Goal: Task Accomplishment & Management: Manage account settings

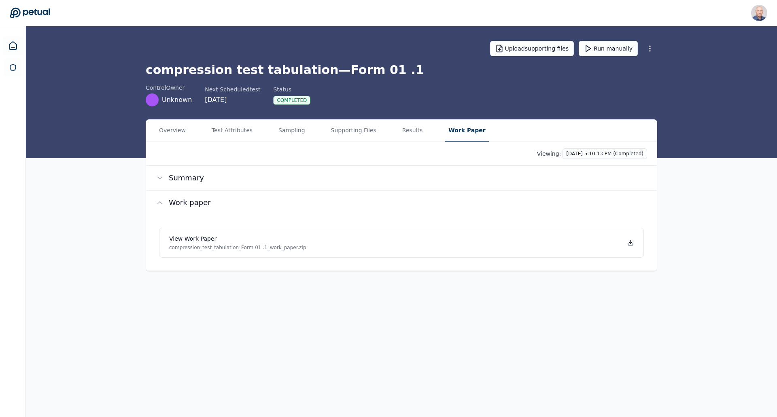
drag, startPoint x: 186, startPoint y: 21, endPoint x: 149, endPoint y: 22, distance: 36.8
drag, startPoint x: 149, startPoint y: 22, endPoint x: 202, endPoint y: 44, distance: 57.0
drag, startPoint x: 202, startPoint y: 44, endPoint x: 107, endPoint y: 240, distance: 217.6
click at [107, 240] on div "Overview Test Attributes Sampling Supporting Files Results Work Paper Viewing: …" at bounding box center [401, 195] width 751 height 152
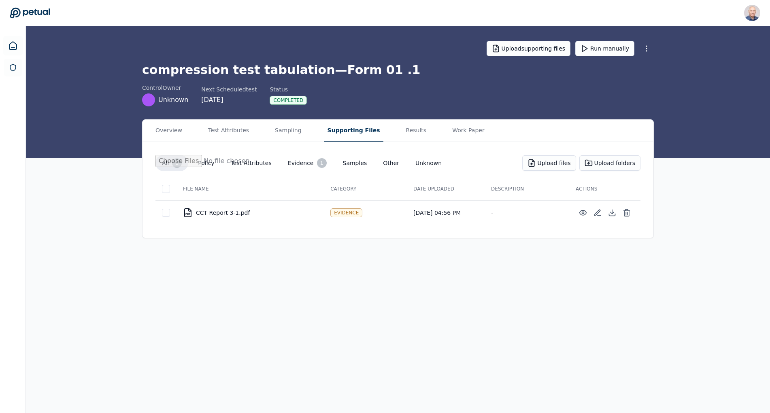
click at [347, 129] on button "Supporting Files" at bounding box center [353, 131] width 59 height 22
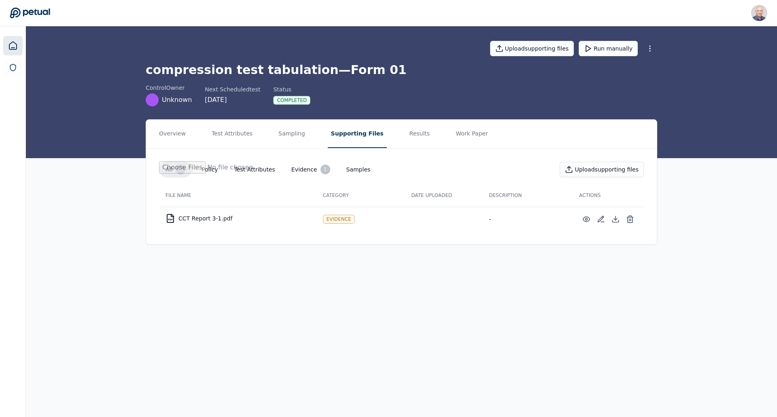
click at [9, 45] on icon at bounding box center [12, 46] width 7 height 8
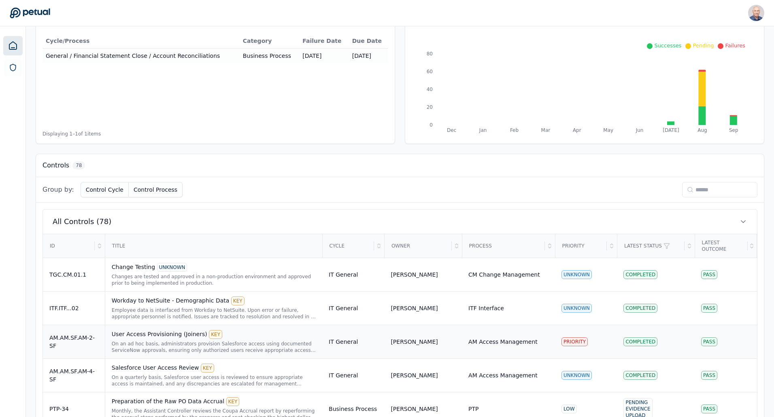
scroll to position [97, 0]
click at [101, 248] on icon at bounding box center [99, 247] width 6 height 6
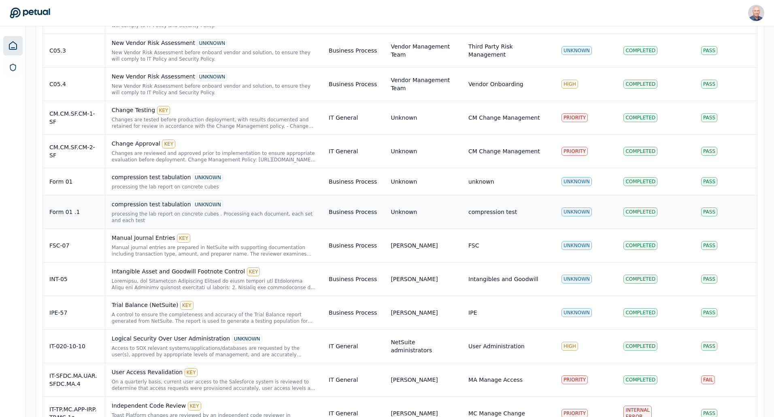
scroll to position [1837, 0]
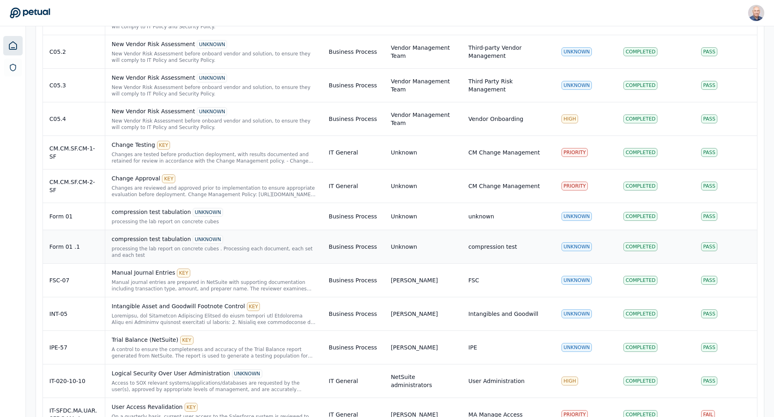
click at [66, 243] on div "Form 01 .1" at bounding box center [73, 247] width 49 height 8
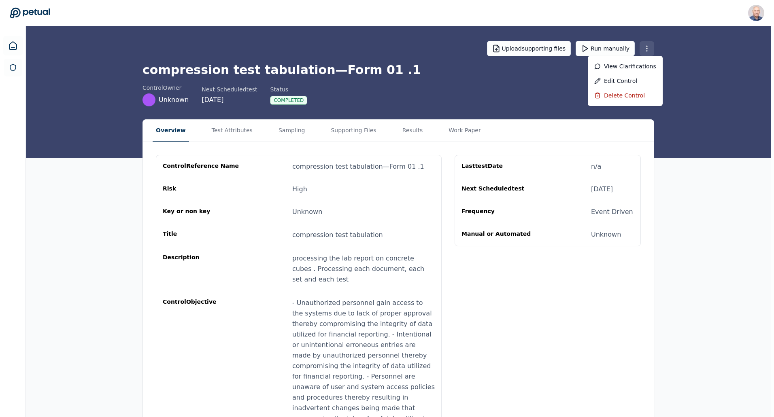
click at [651, 49] on html "Harel K harel@petual.ai Sign out Upload supporting files Run manually compressi…" at bounding box center [387, 243] width 774 height 486
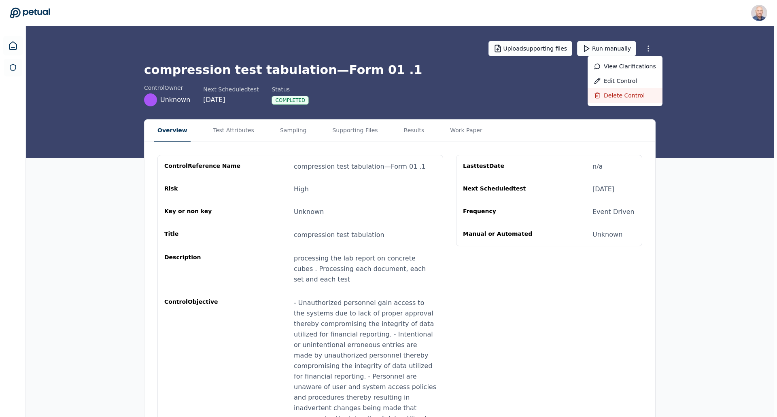
click at [634, 91] on div "Delete control" at bounding box center [625, 95] width 75 height 15
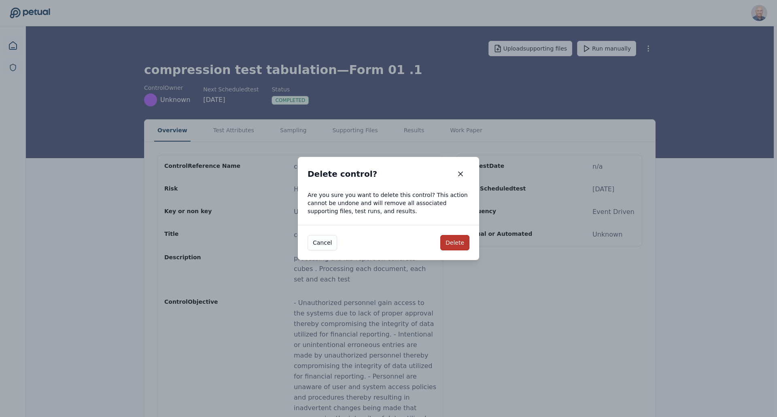
click at [451, 244] on button "Delete" at bounding box center [454, 242] width 29 height 15
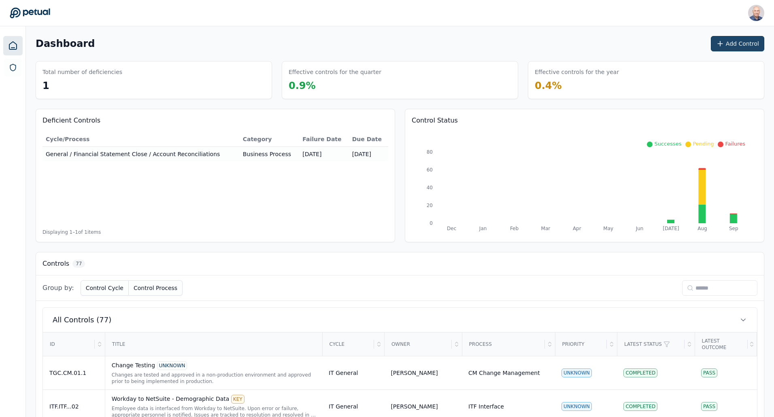
click at [724, 41] on icon at bounding box center [720, 44] width 8 height 8
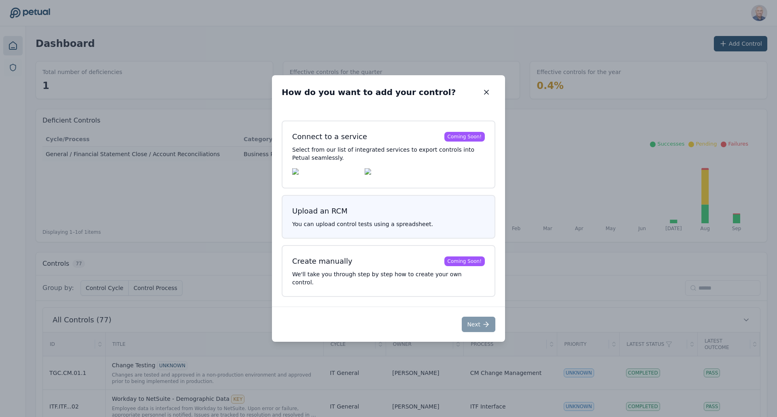
click at [339, 224] on button "Upload an RCM You can upload control tests using a spreadsheet." at bounding box center [389, 217] width 214 height 44
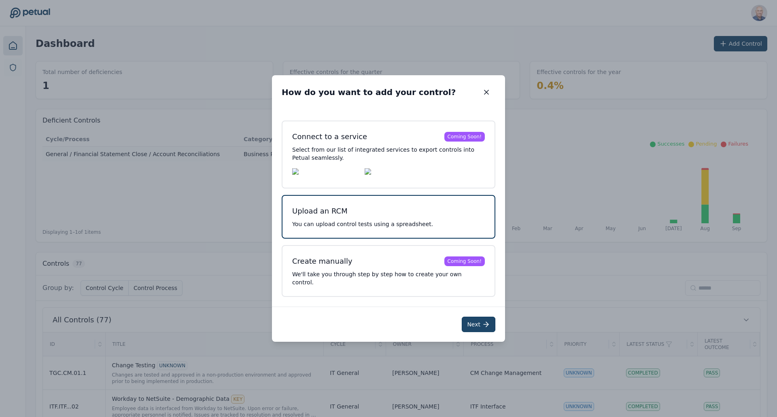
click at [476, 324] on button "Next" at bounding box center [479, 324] width 34 height 15
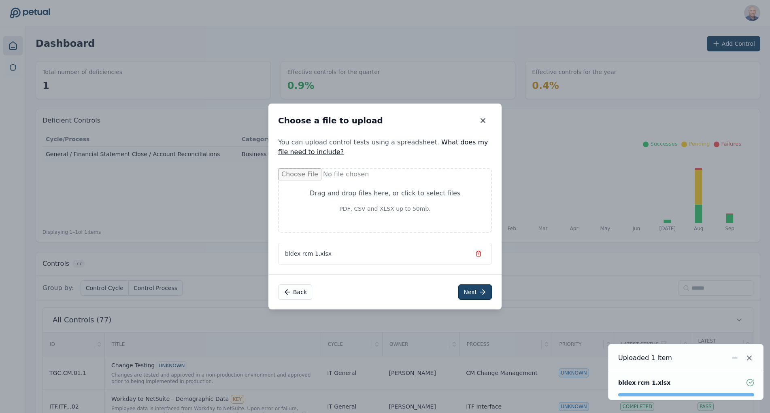
click at [466, 288] on button "Next" at bounding box center [475, 292] width 34 height 15
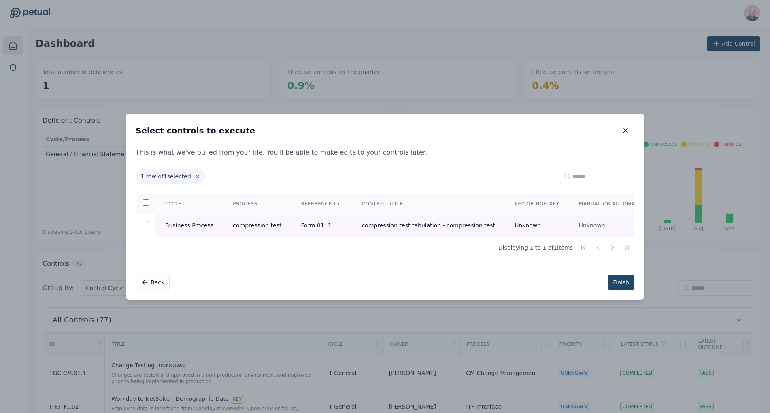
click at [627, 284] on button "Finish" at bounding box center [620, 282] width 27 height 15
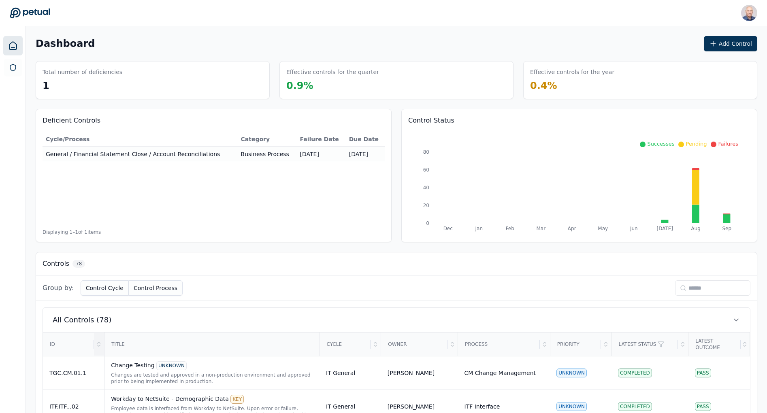
click at [98, 343] on icon at bounding box center [99, 344] width 6 height 6
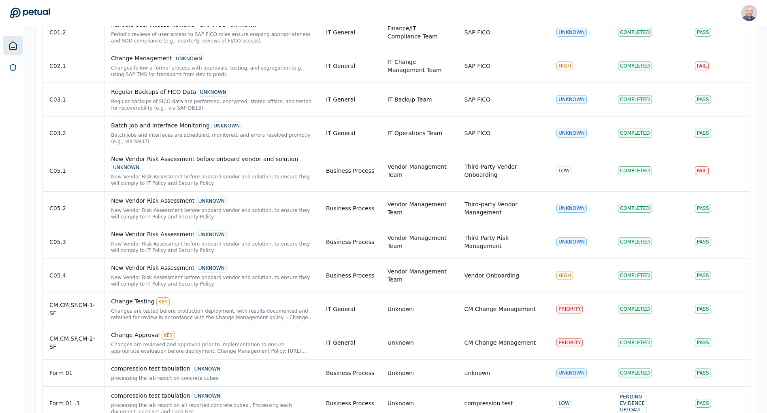
scroll to position [1740, 0]
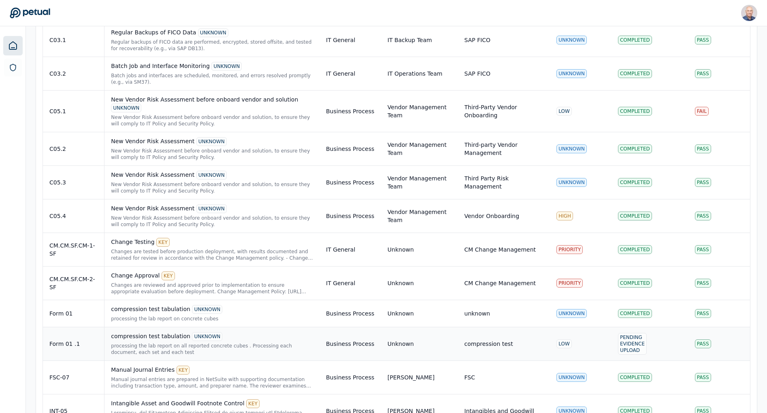
click at [117, 332] on div "compression test tabulation UNKNOWN processing the lab report on all reported c…" at bounding box center [212, 343] width 202 height 23
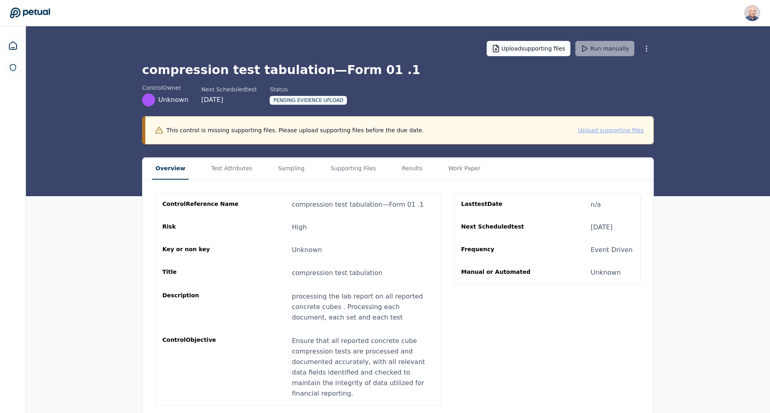
click at [599, 131] on button "Upload supporting files" at bounding box center [611, 130] width 66 height 8
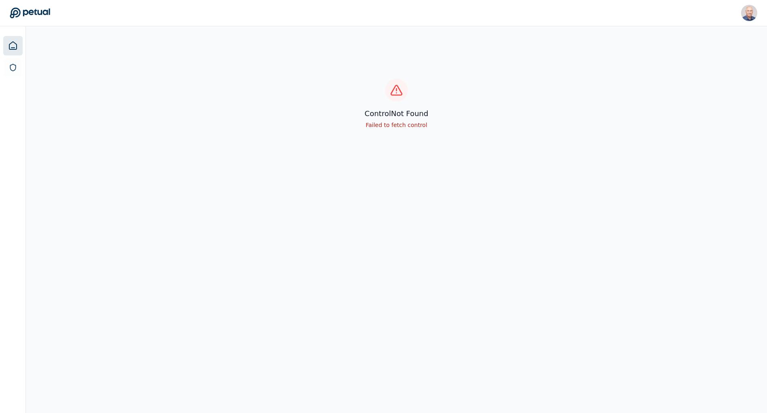
click at [11, 47] on icon at bounding box center [12, 46] width 7 height 8
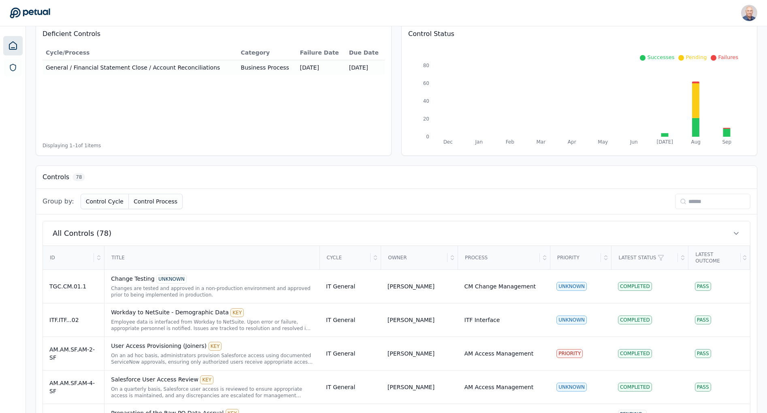
scroll to position [81, 0]
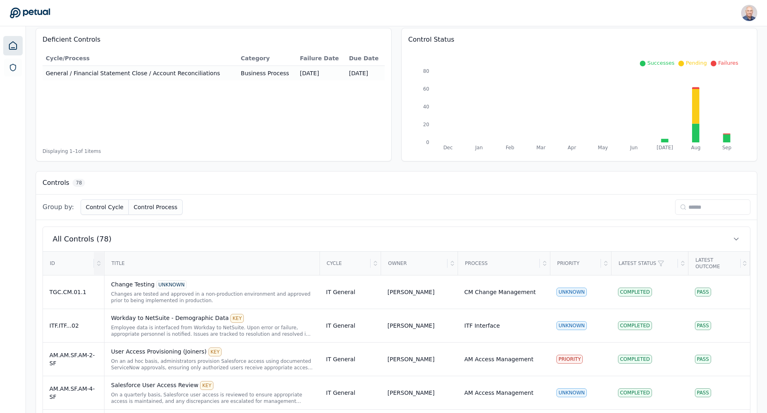
click at [98, 260] on div at bounding box center [99, 263] width 10 height 23
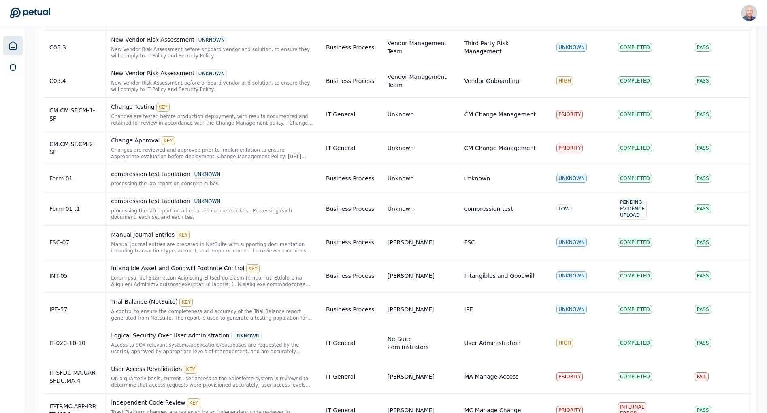
scroll to position [1862, 0]
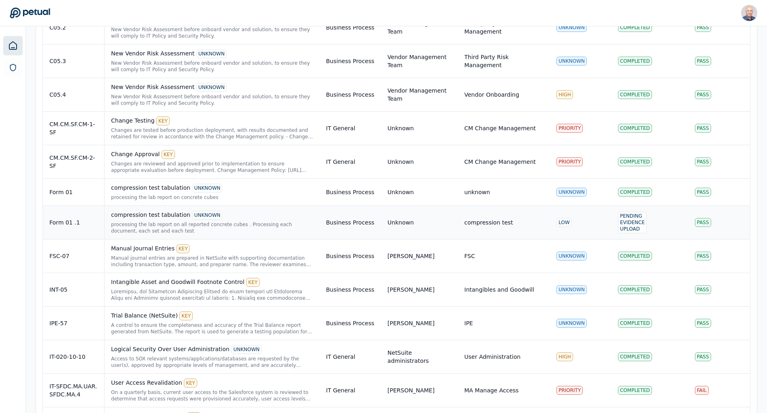
click at [182, 211] on div "compression test tabulation UNKNOWN" at bounding box center [212, 215] width 202 height 9
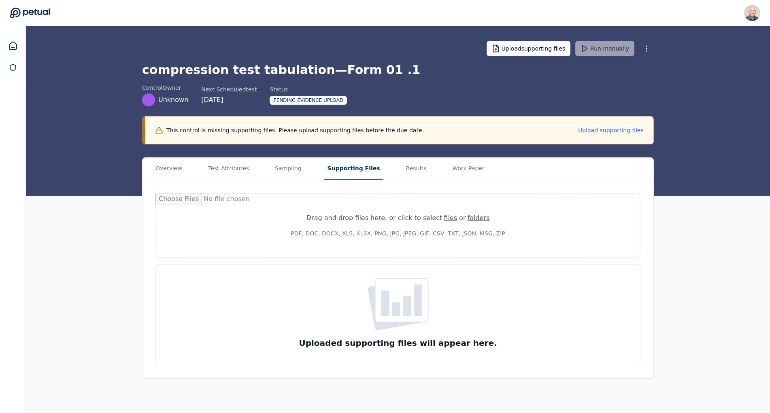
click at [326, 167] on button "Supporting Files" at bounding box center [353, 169] width 59 height 22
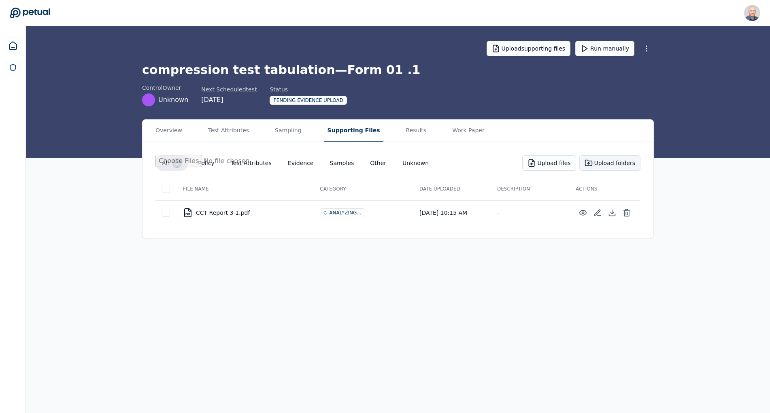
click at [621, 163] on button "Upload folders" at bounding box center [609, 162] width 61 height 15
click at [554, 164] on button "Upload files" at bounding box center [548, 162] width 53 height 15
click at [611, 47] on button "Run manually" at bounding box center [604, 48] width 59 height 15
click at [611, 48] on button "Run manually" at bounding box center [604, 48] width 59 height 15
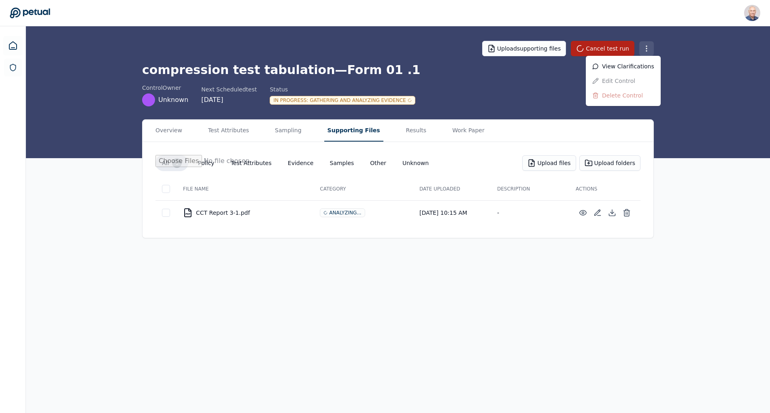
click at [649, 47] on html "Harel K harel@petual.ai Sign out Upload supporting files Cancel test run compre…" at bounding box center [385, 206] width 770 height 413
click at [635, 66] on div "View clarifications" at bounding box center [623, 66] width 75 height 15
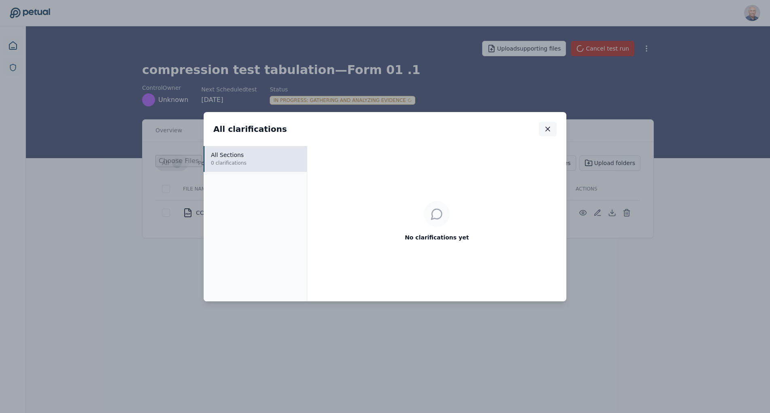
click at [548, 125] on icon "button" at bounding box center [548, 129] width 8 height 8
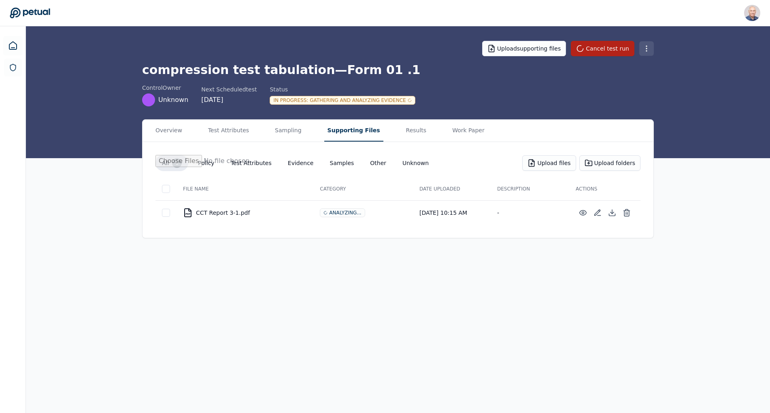
click at [650, 46] on html "Harel K harel@petual.ai Sign out Upload supporting files Cancel test run compre…" at bounding box center [385, 206] width 770 height 413
click at [694, 325] on html "Harel K harel@petual.ai Sign out Upload supporting files Cancel test run compre…" at bounding box center [385, 206] width 770 height 413
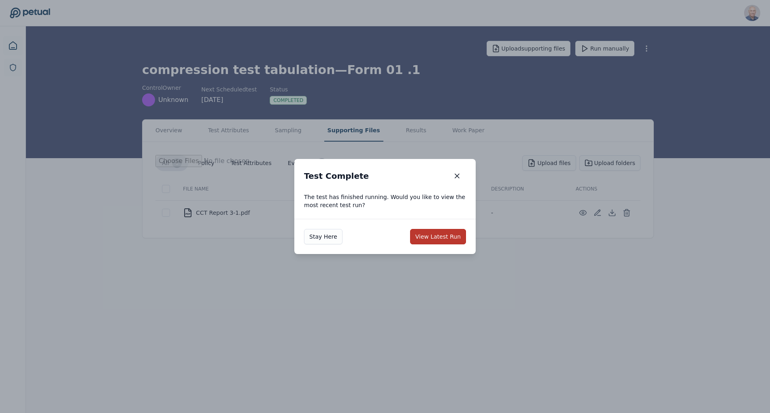
click at [448, 237] on button "View Latest Run" at bounding box center [438, 236] width 56 height 15
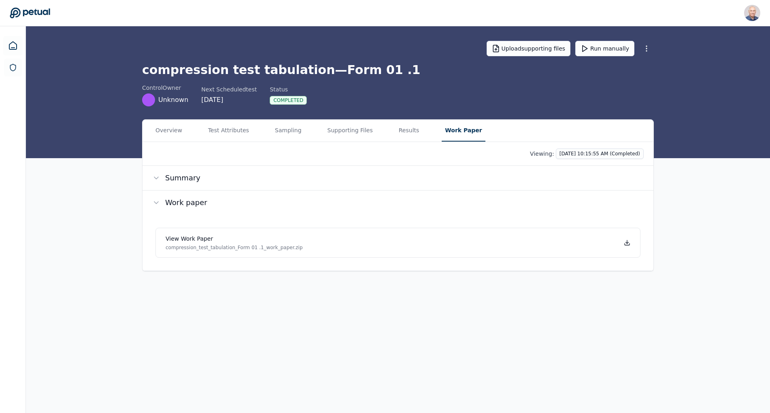
click at [442, 128] on button "Work Paper" at bounding box center [463, 131] width 43 height 22
click at [219, 244] on div "View work paper compression_test_tabulation_Form 01 .1_work_paper.zip" at bounding box center [234, 243] width 137 height 16
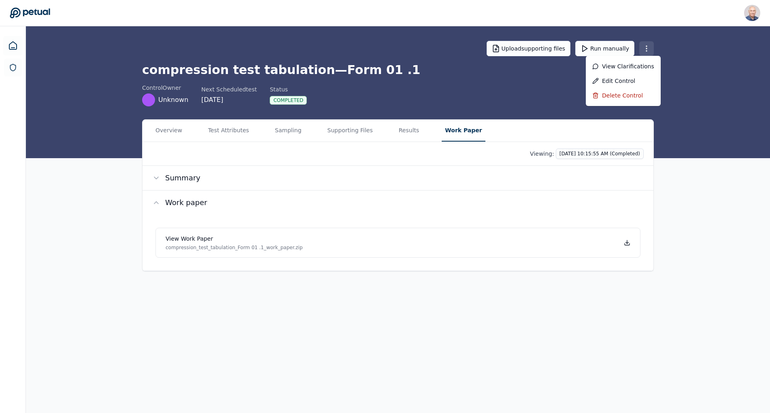
click at [642, 45] on html "Harel K [EMAIL_ADDRESS] Sign out Upload supporting files Run manually compressi…" at bounding box center [385, 206] width 770 height 413
click at [635, 64] on div "View clarifications" at bounding box center [623, 66] width 75 height 15
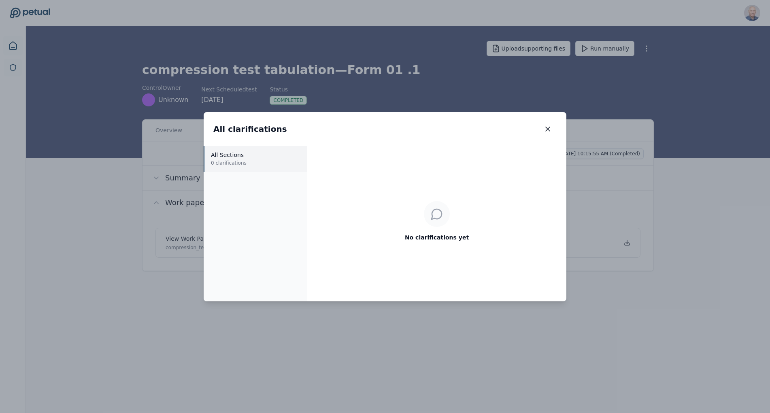
click at [230, 162] on p "0 clarifications" at bounding box center [255, 163] width 89 height 8
click at [669, 57] on div "All clarifications All clarifications All Sections 0 clarifications No clarific…" at bounding box center [385, 206] width 770 height 413
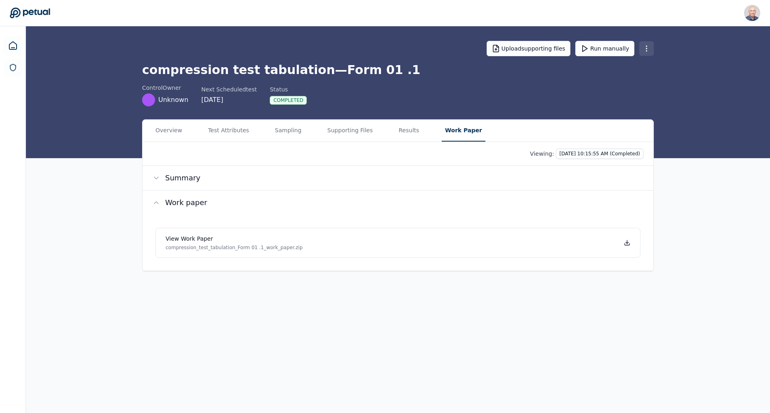
click at [648, 45] on html "Harel K harel@petual.ai Sign out Upload supporting files Run manually compressi…" at bounding box center [385, 206] width 770 height 413
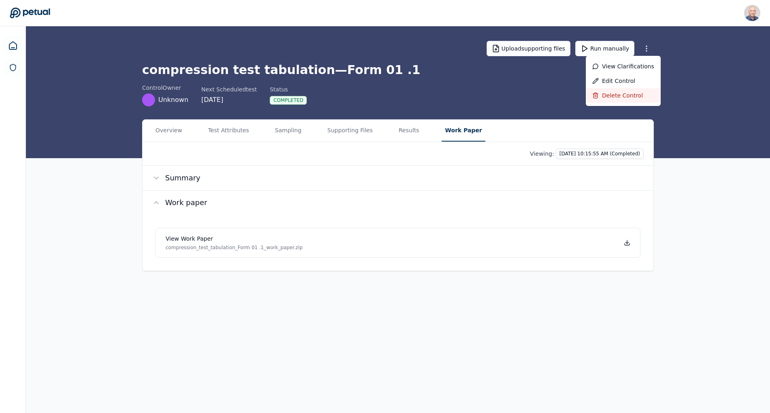
click at [622, 96] on div "Delete control" at bounding box center [623, 95] width 75 height 15
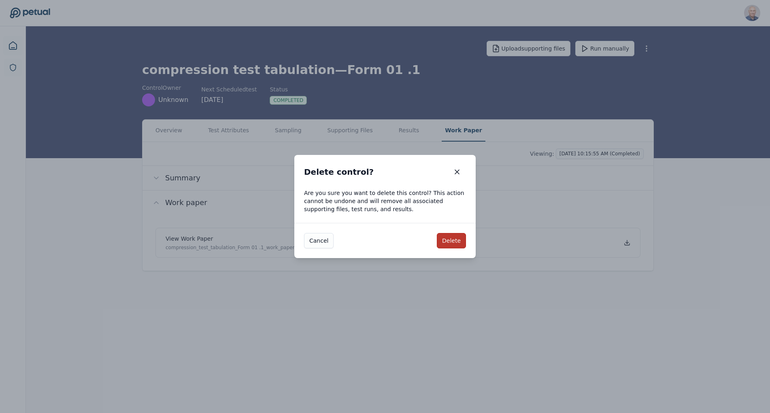
click at [450, 242] on button "Delete" at bounding box center [451, 240] width 29 height 15
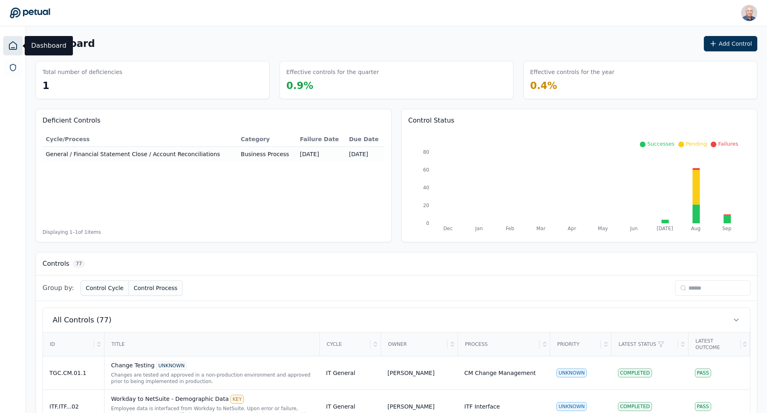
click at [9, 47] on icon at bounding box center [12, 46] width 7 height 8
click at [724, 43] on button "Add Control" at bounding box center [729, 43] width 53 height 15
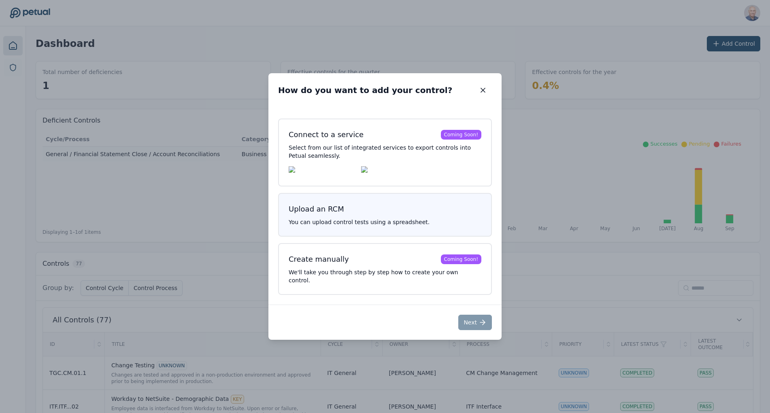
click at [360, 213] on h3 "Upload an RCM" at bounding box center [385, 209] width 193 height 11
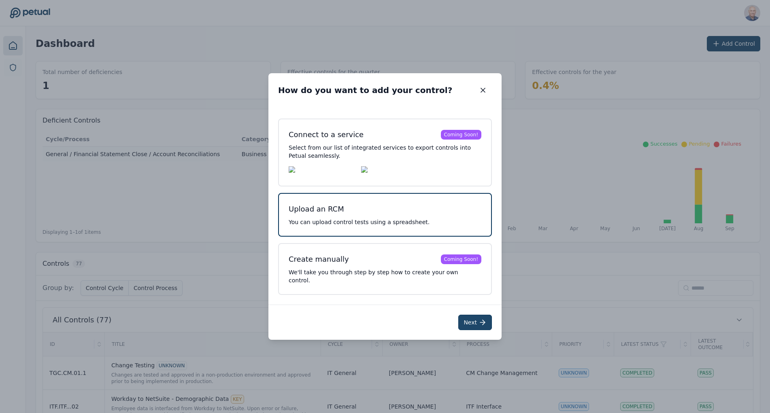
click at [469, 317] on button "Next" at bounding box center [475, 322] width 34 height 15
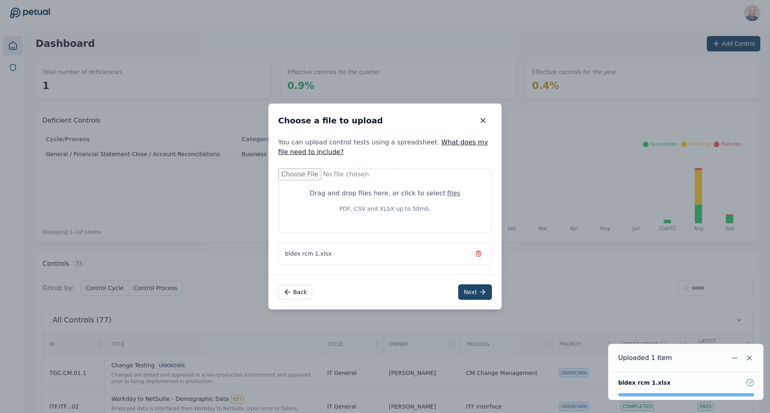
click at [472, 289] on button "Next" at bounding box center [475, 292] width 34 height 15
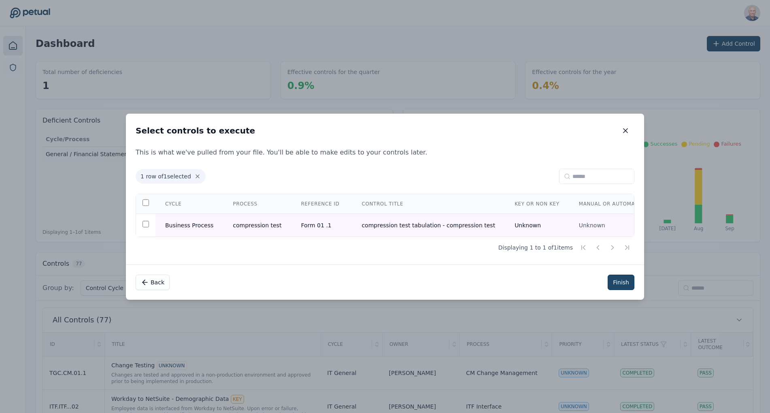
click at [625, 281] on button "Finish" at bounding box center [620, 282] width 27 height 15
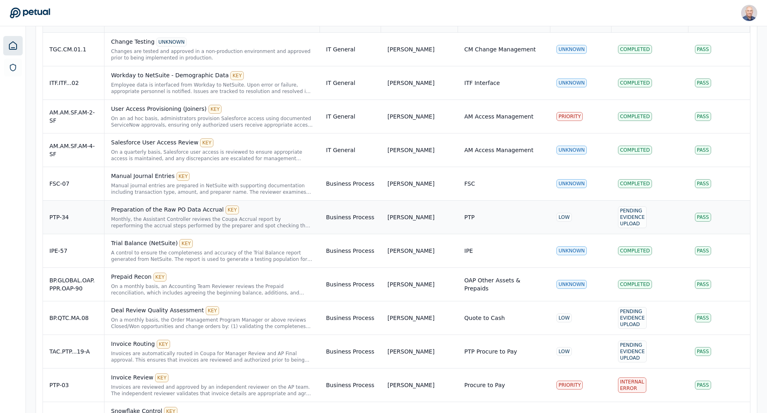
scroll to position [2618, 0]
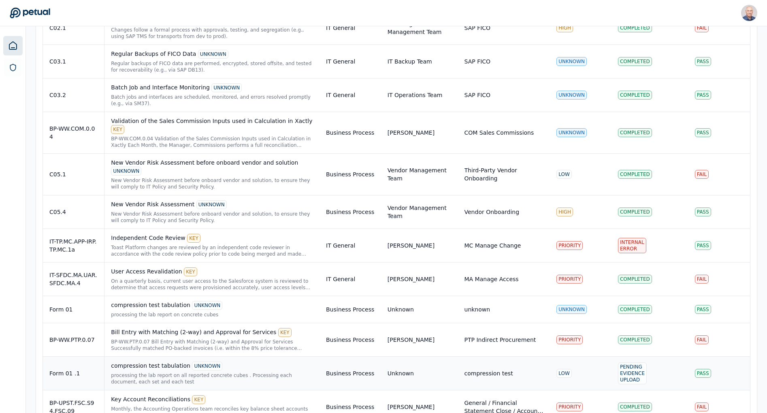
click at [155, 362] on div "compression test tabulation UNKNOWN" at bounding box center [212, 366] width 202 height 9
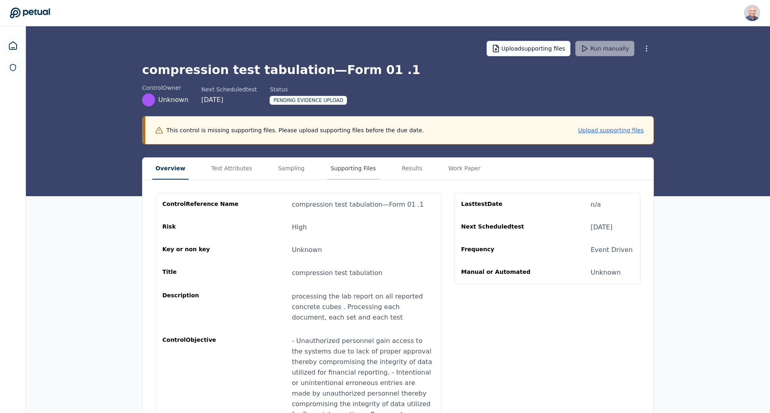
click at [335, 170] on button "Supporting Files" at bounding box center [353, 169] width 52 height 22
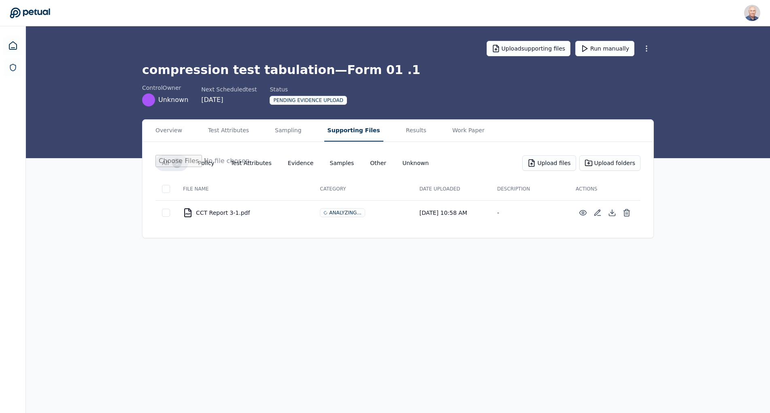
click at [331, 212] on div "Analyzing..." at bounding box center [342, 212] width 45 height 9
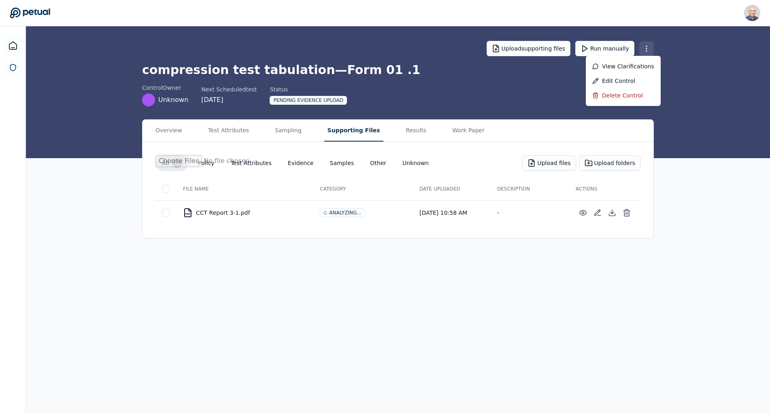
click at [649, 48] on html "Harel K harel@petual.ai Sign out Upload supporting files Run manually compressi…" at bounding box center [385, 206] width 770 height 413
click at [687, 55] on html "Harel K harel@petual.ai Sign out Upload supporting files Run manually compressi…" at bounding box center [385, 206] width 770 height 413
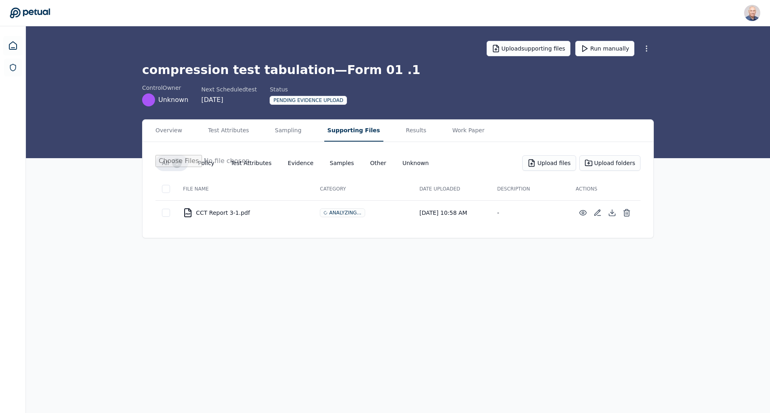
click at [287, 99] on div "Pending Evidence Upload" at bounding box center [308, 100] width 77 height 9
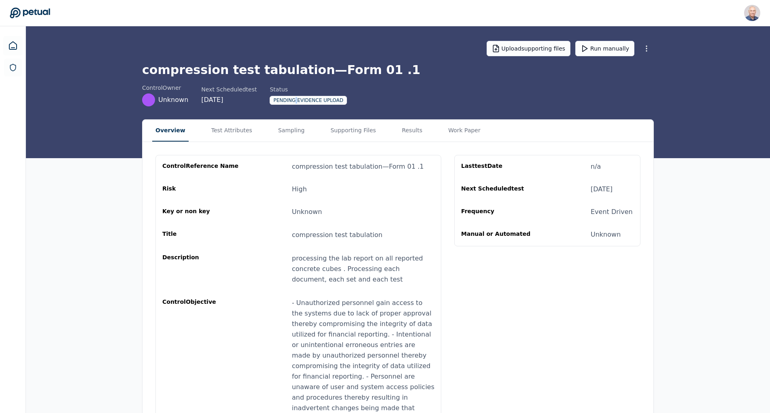
click at [161, 130] on button "Overview" at bounding box center [170, 131] width 36 height 22
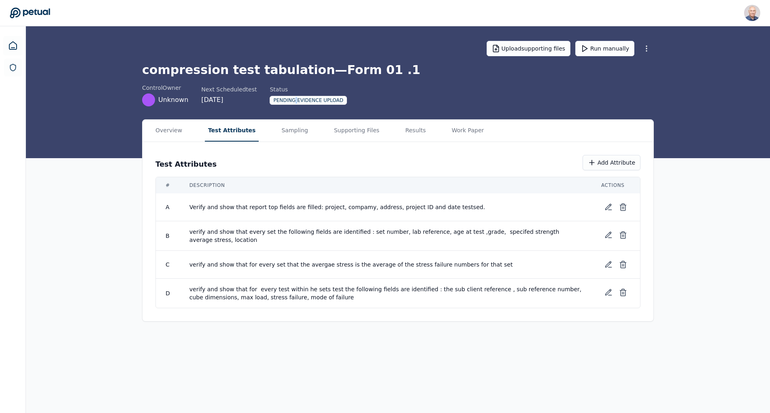
click at [215, 132] on button "Test Attributes" at bounding box center [232, 131] width 54 height 22
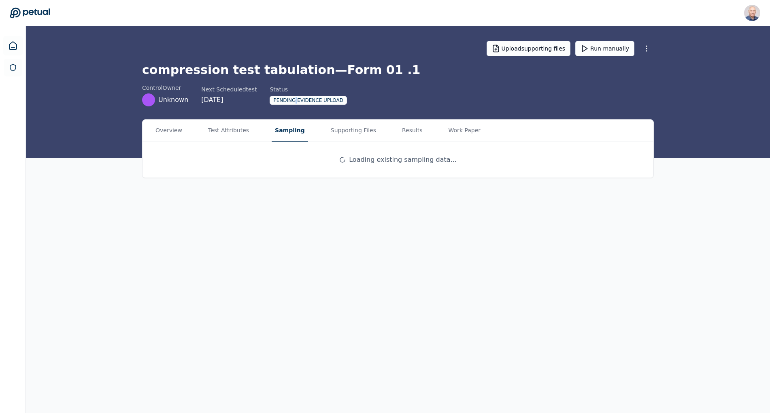
click at [287, 132] on button "Sampling" at bounding box center [290, 131] width 36 height 22
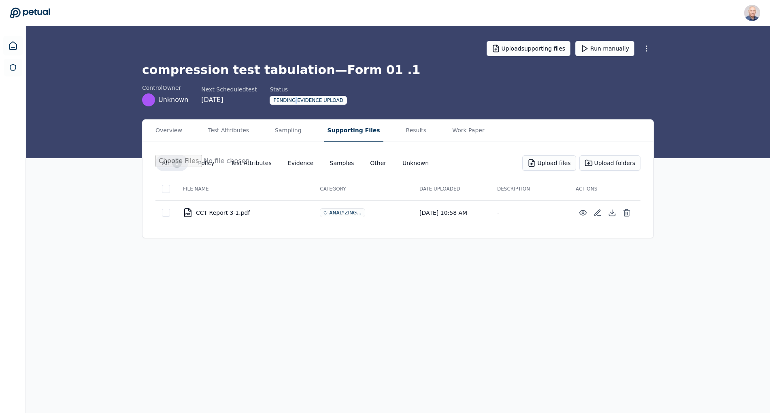
click at [341, 128] on button "Supporting Files" at bounding box center [353, 131] width 59 height 22
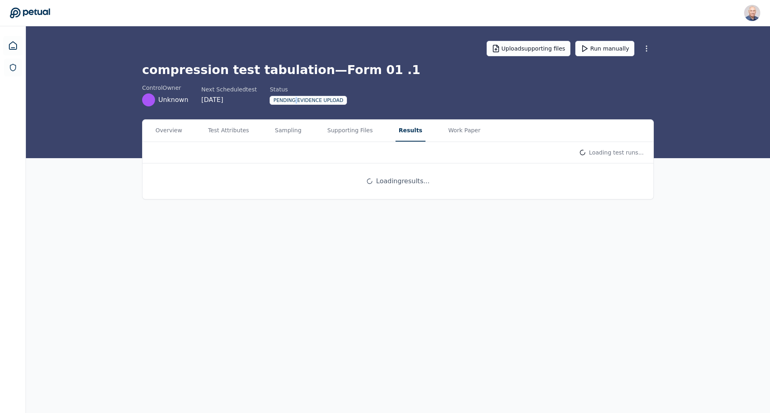
click at [395, 129] on button "Results" at bounding box center [410, 131] width 30 height 22
click at [445, 127] on button "Work Paper" at bounding box center [464, 131] width 39 height 22
click at [395, 129] on button "Results" at bounding box center [408, 131] width 27 height 22
click at [308, 98] on div "Pending Evidence Upload" at bounding box center [308, 100] width 77 height 9
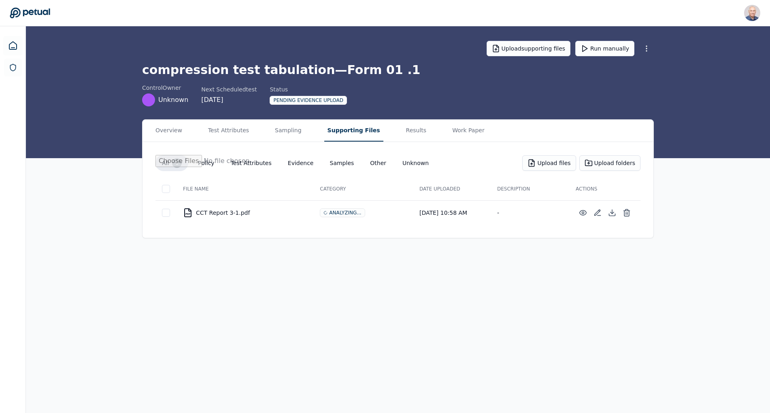
click at [328, 132] on button "Supporting Files" at bounding box center [353, 131] width 59 height 22
click at [615, 48] on button "Run manually" at bounding box center [604, 48] width 59 height 15
click at [616, 46] on button "Run manually" at bounding box center [604, 48] width 59 height 15
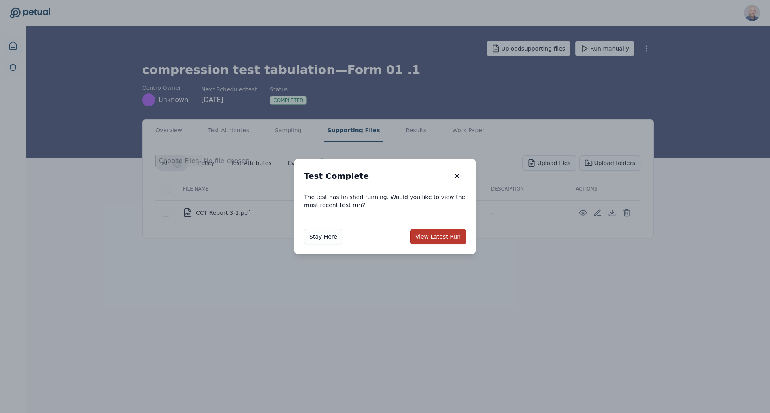
click at [442, 236] on button "View Latest Run" at bounding box center [438, 236] width 56 height 15
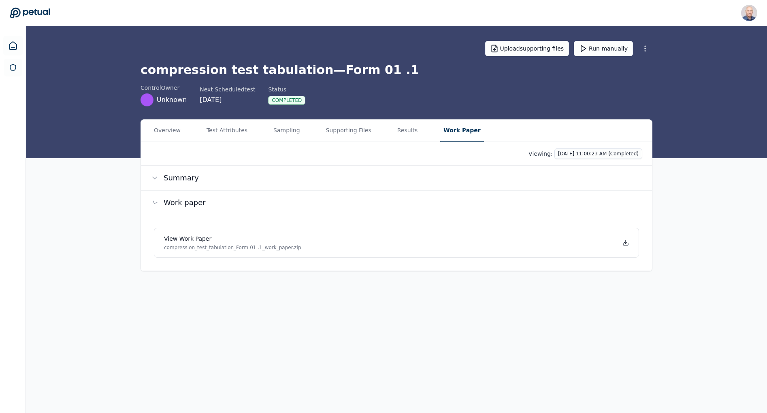
click at [440, 129] on button "Work Paper" at bounding box center [461, 131] width 43 height 22
click at [187, 245] on p "compression_test_tabulation_Form 01 .1_work_paper.zip" at bounding box center [234, 247] width 137 height 6
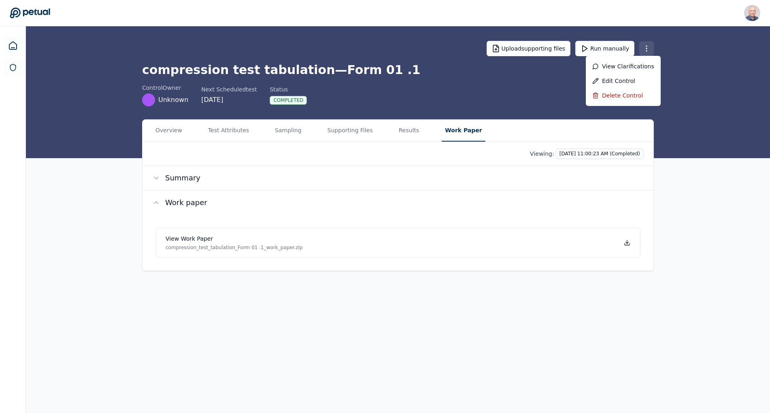
click at [650, 47] on html "Harel K [EMAIL_ADDRESS] Sign out Upload supporting files Run manually compressi…" at bounding box center [385, 206] width 770 height 413
click at [619, 67] on div "View clarifications" at bounding box center [623, 66] width 75 height 15
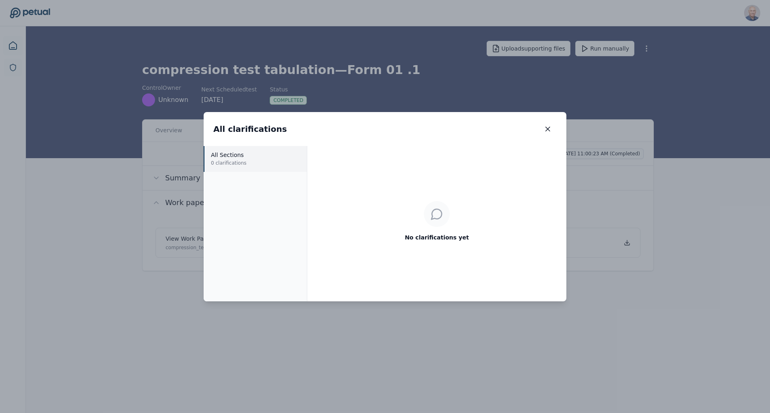
click at [256, 160] on p "0 clarifications" at bounding box center [255, 163] width 89 height 8
click at [550, 127] on icon "button" at bounding box center [548, 129] width 8 height 8
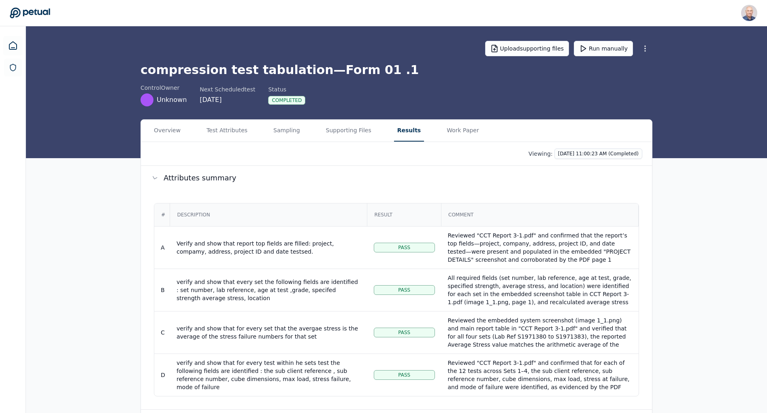
click at [396, 131] on button "Results" at bounding box center [409, 131] width 30 height 22
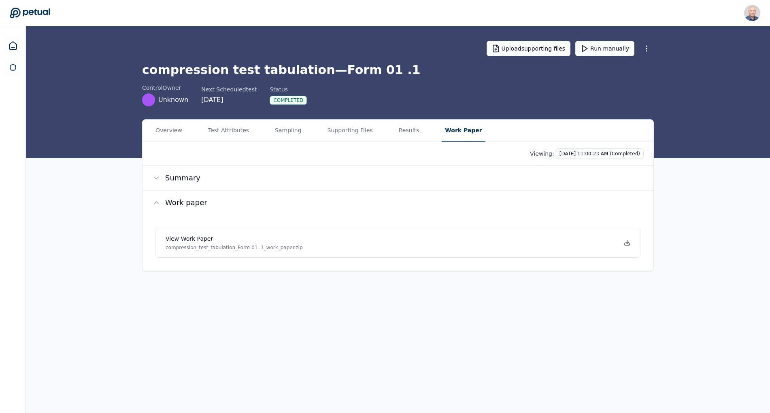
click at [450, 129] on button "Work Paper" at bounding box center [463, 131] width 43 height 22
click at [272, 130] on button "Sampling" at bounding box center [288, 131] width 33 height 22
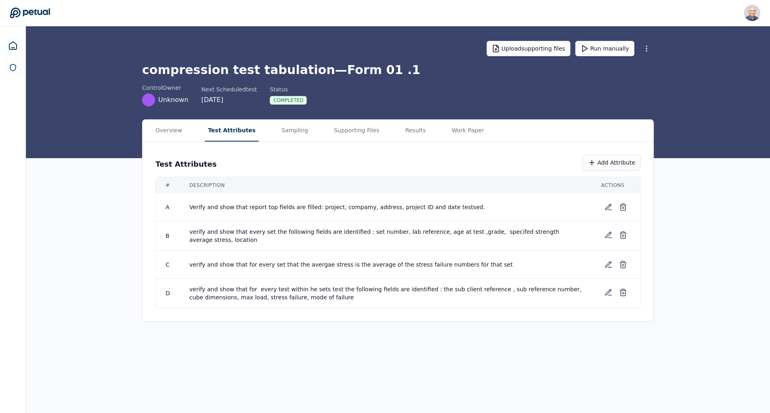
click at [217, 130] on button "Test Attributes" at bounding box center [232, 131] width 54 height 22
click at [607, 261] on icon at bounding box center [608, 265] width 8 height 8
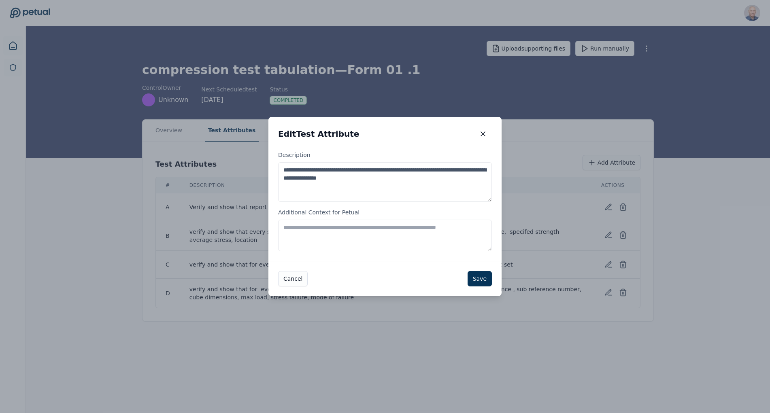
click at [354, 229] on textarea "Additional Context for Petual" at bounding box center [385, 236] width 214 height 32
type textarea "**********"
click at [480, 277] on button "Save" at bounding box center [479, 278] width 24 height 15
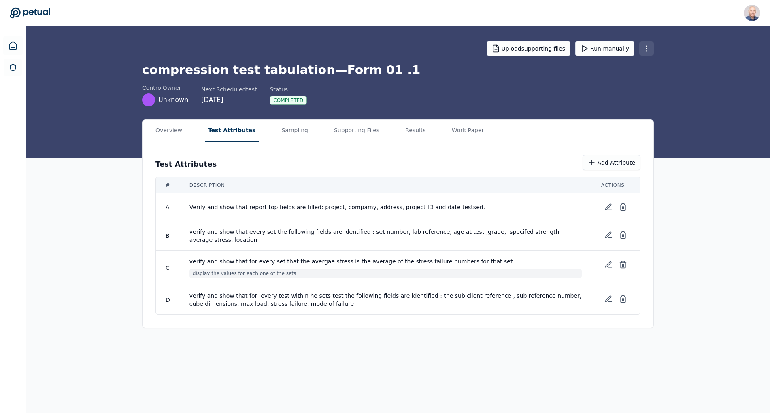
click at [643, 43] on html "Harel K [EMAIL_ADDRESS] Sign out Upload supporting files Run manually compressi…" at bounding box center [385, 206] width 770 height 413
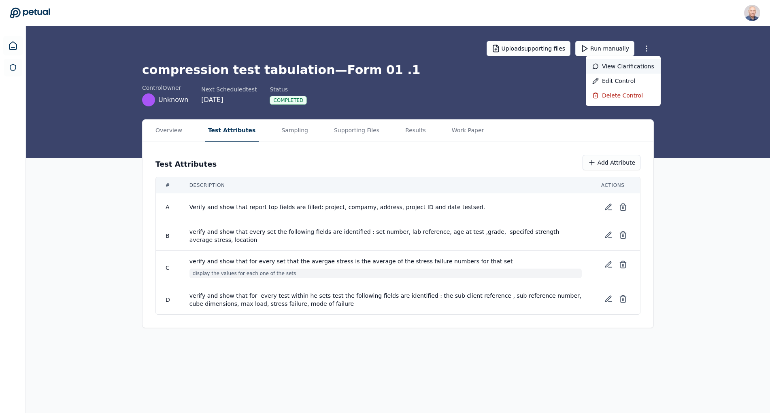
click at [634, 64] on div "View clarifications" at bounding box center [623, 66] width 75 height 15
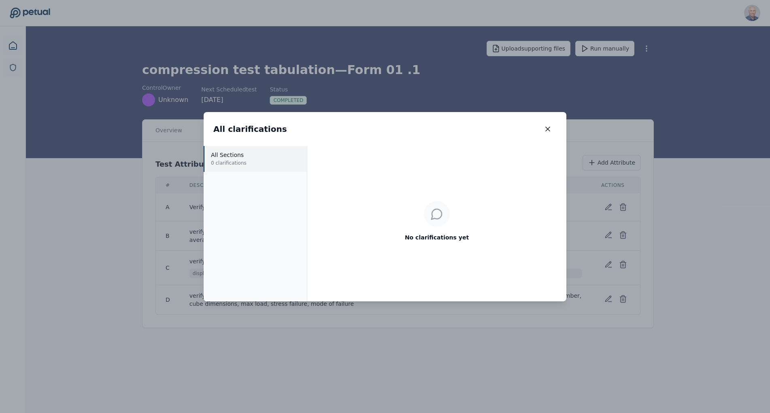
click at [286, 154] on p "All Sections" at bounding box center [255, 155] width 89 height 8
drag, startPoint x: 545, startPoint y: 129, endPoint x: 575, endPoint y: 136, distance: 31.1
click at [545, 129] on icon "button" at bounding box center [548, 129] width 8 height 8
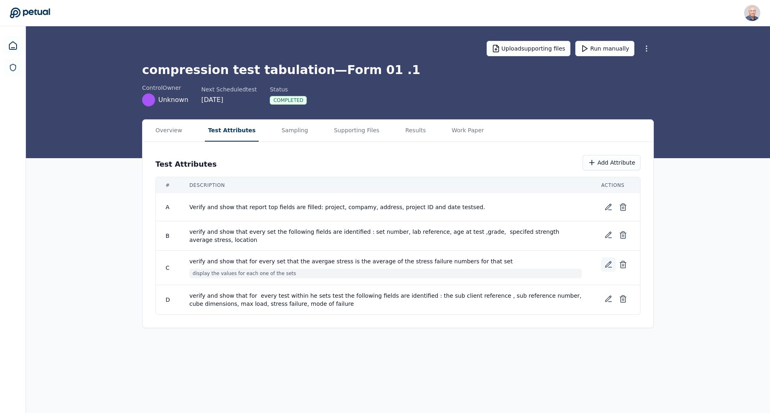
click at [607, 262] on icon at bounding box center [608, 265] width 8 height 8
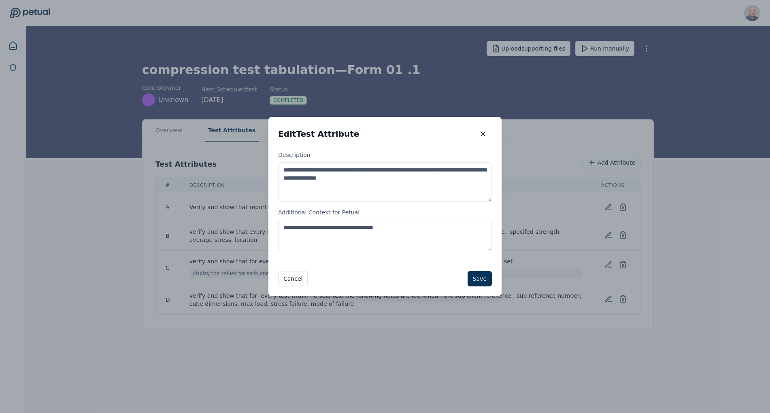
drag, startPoint x: 402, startPoint y: 229, endPoint x: 234, endPoint y: 223, distance: 168.9
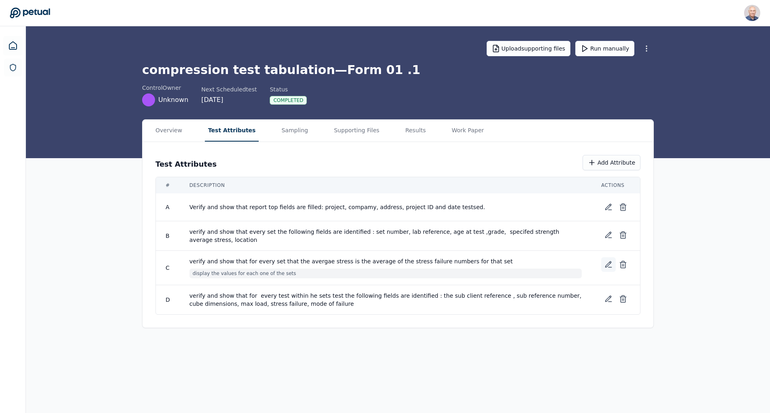
click at [608, 261] on icon at bounding box center [608, 265] width 8 height 8
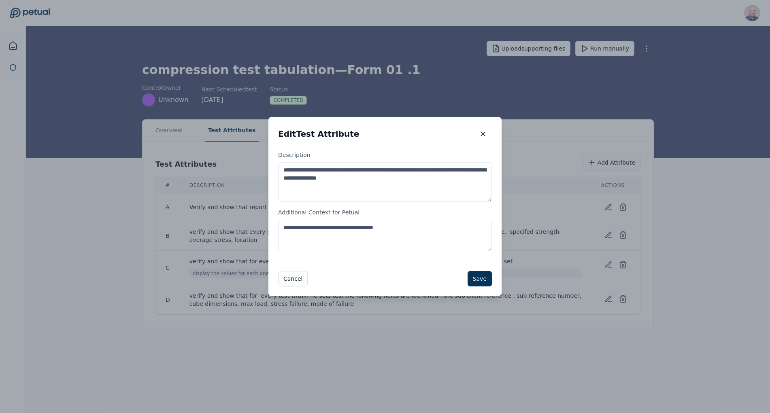
drag, startPoint x: 409, startPoint y: 227, endPoint x: 271, endPoint y: 227, distance: 138.4
click at [271, 227] on div "**********" at bounding box center [384, 206] width 233 height 110
type textarea "**********"
click at [492, 280] on div "Cancel Save" at bounding box center [384, 278] width 233 height 35
drag, startPoint x: 486, startPoint y: 281, endPoint x: 482, endPoint y: 278, distance: 4.9
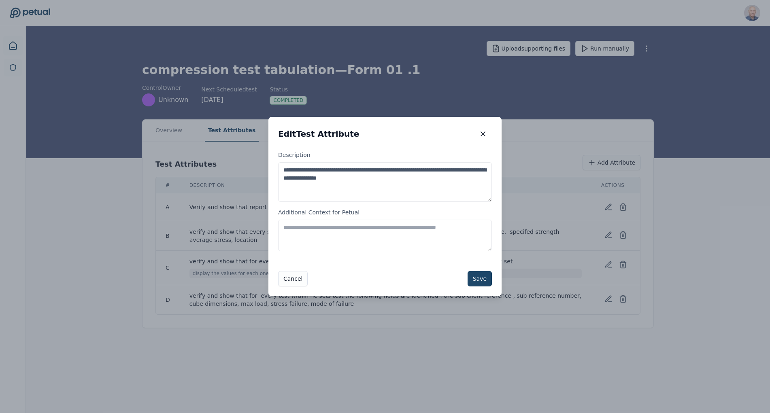
click at [485, 281] on button "Save" at bounding box center [479, 278] width 24 height 15
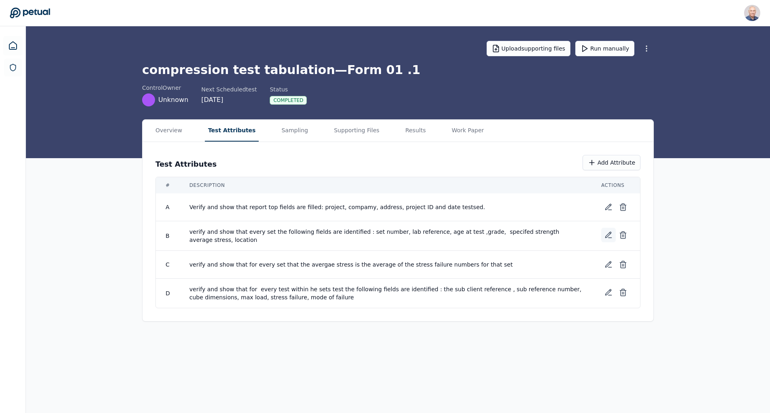
click at [607, 234] on icon at bounding box center [608, 235] width 6 height 6
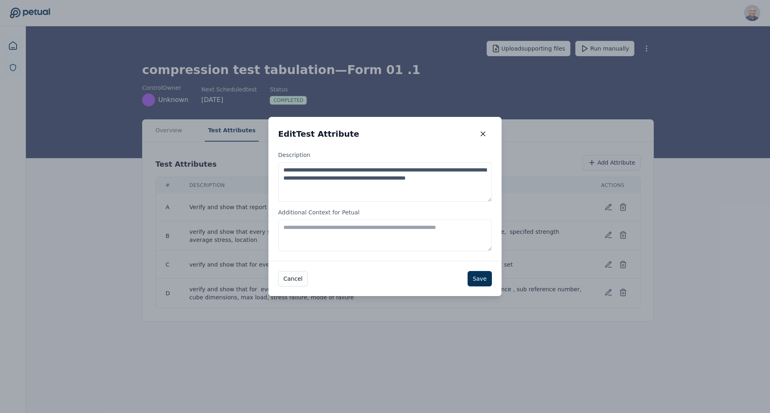
click at [315, 233] on textarea "Additional Context for Petual" at bounding box center [385, 236] width 214 height 32
paste textarea "**********"
type textarea "**********"
click at [486, 280] on button "Save" at bounding box center [479, 278] width 24 height 15
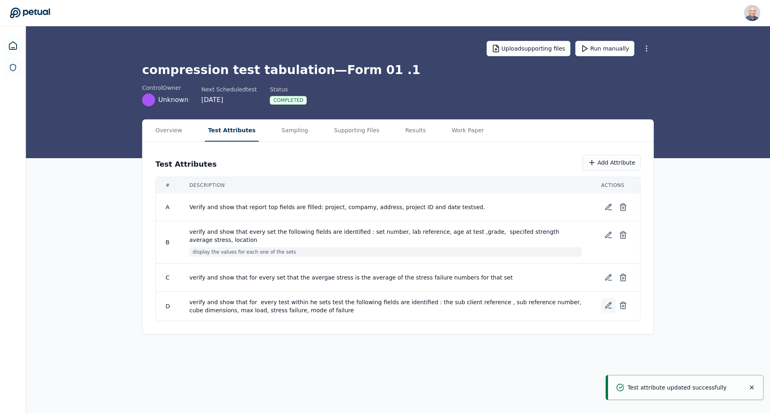
click at [605, 302] on icon at bounding box center [608, 306] width 8 height 8
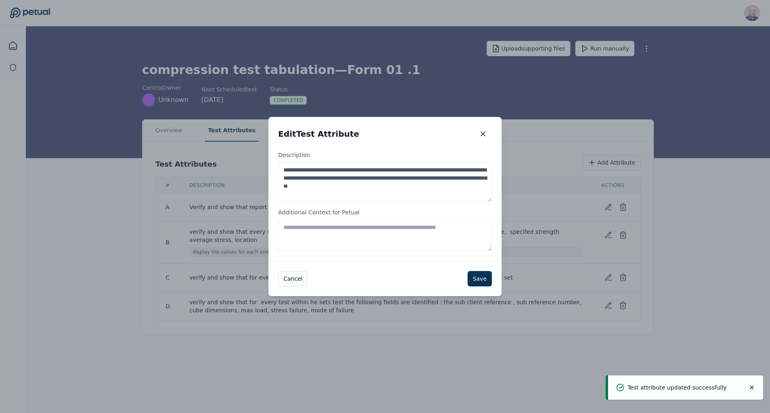
click at [453, 223] on textarea "Additional Context for Petual" at bounding box center [385, 236] width 214 height 32
paste textarea "**********"
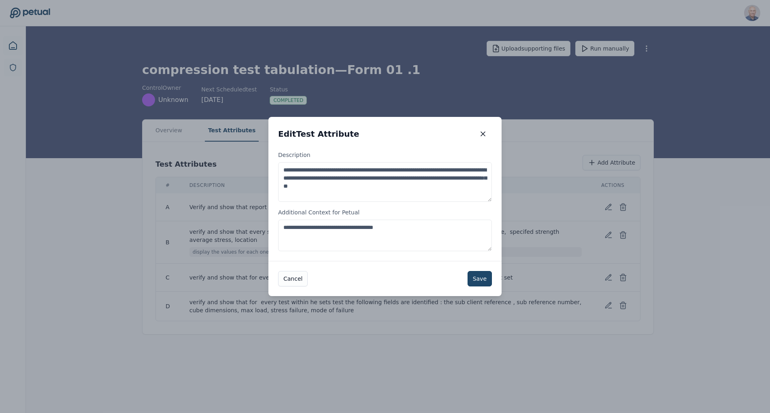
type textarea "**********"
click at [485, 273] on button "Save" at bounding box center [479, 278] width 24 height 15
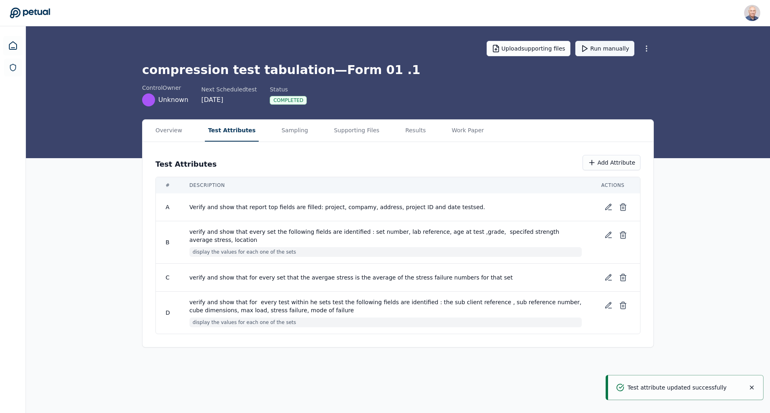
click at [610, 50] on button "Run manually" at bounding box center [604, 48] width 59 height 15
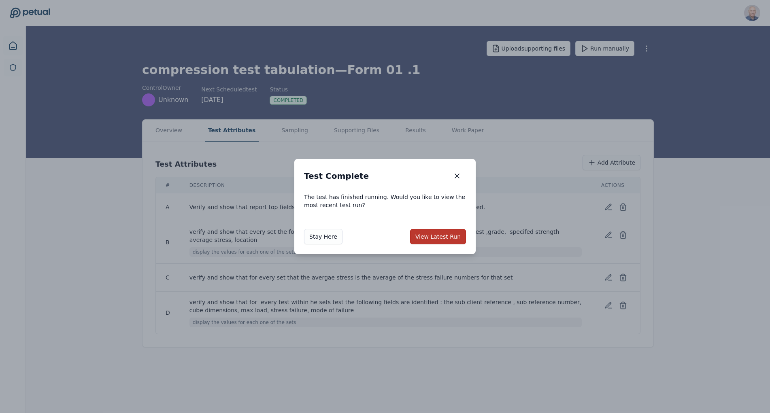
click at [444, 237] on button "View Latest Run" at bounding box center [438, 236] width 56 height 15
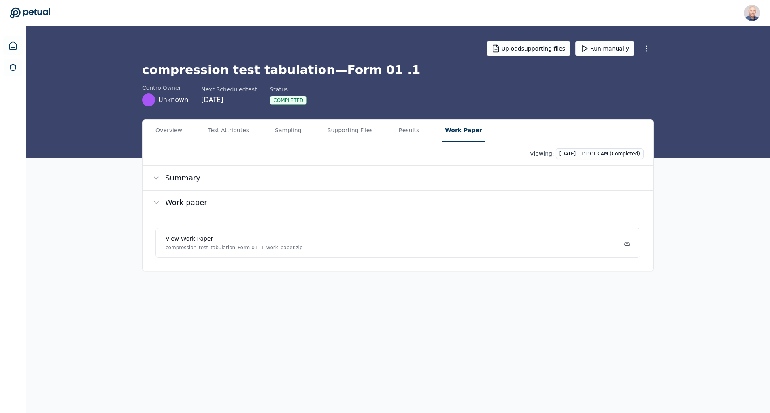
click at [442, 38] on main "Upload supporting files Run manually compression test tabulation — Form 01 .1 c…" at bounding box center [398, 219] width 744 height 387
click at [211, 248] on p "compression_test_tabulation_Form 01 .1_work_paper.zip" at bounding box center [234, 247] width 137 height 6
